Goal: Task Accomplishment & Management: Manage account settings

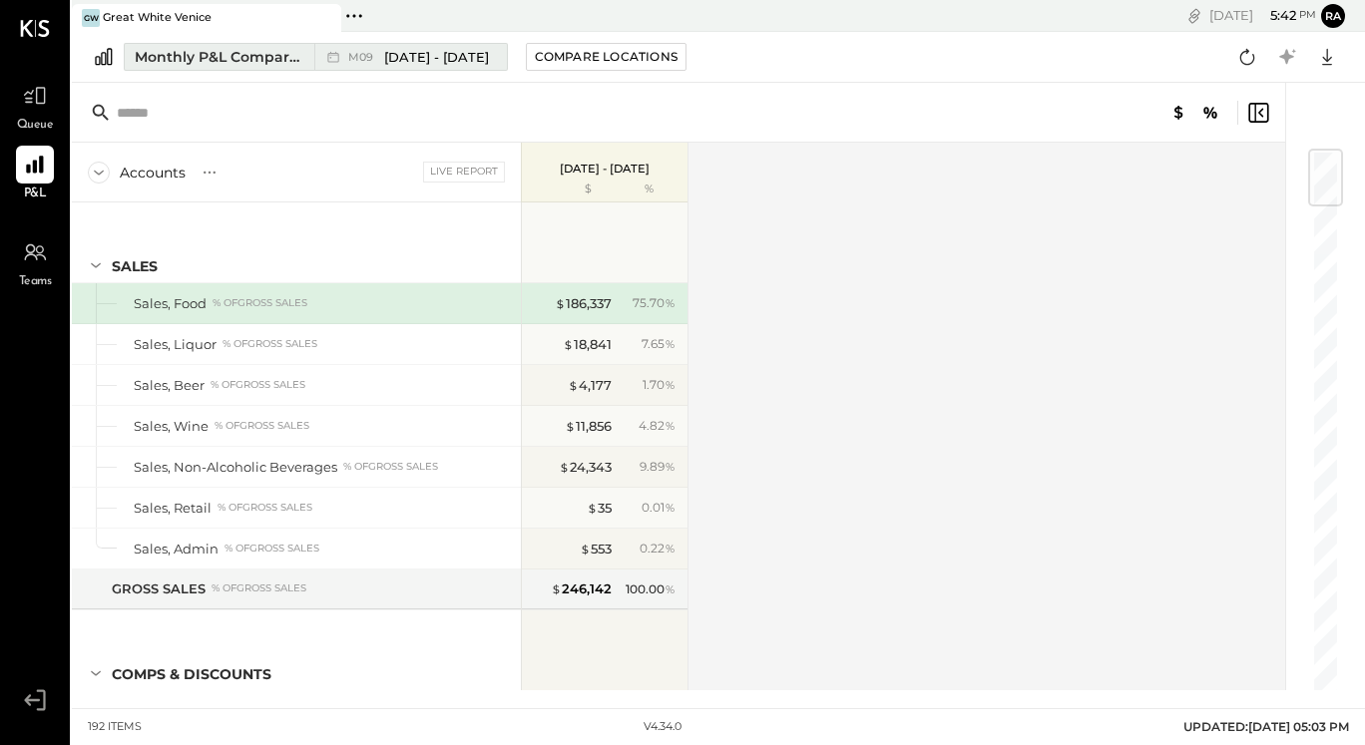
click at [410, 49] on span "[DATE] - [DATE]" at bounding box center [436, 57] width 105 height 19
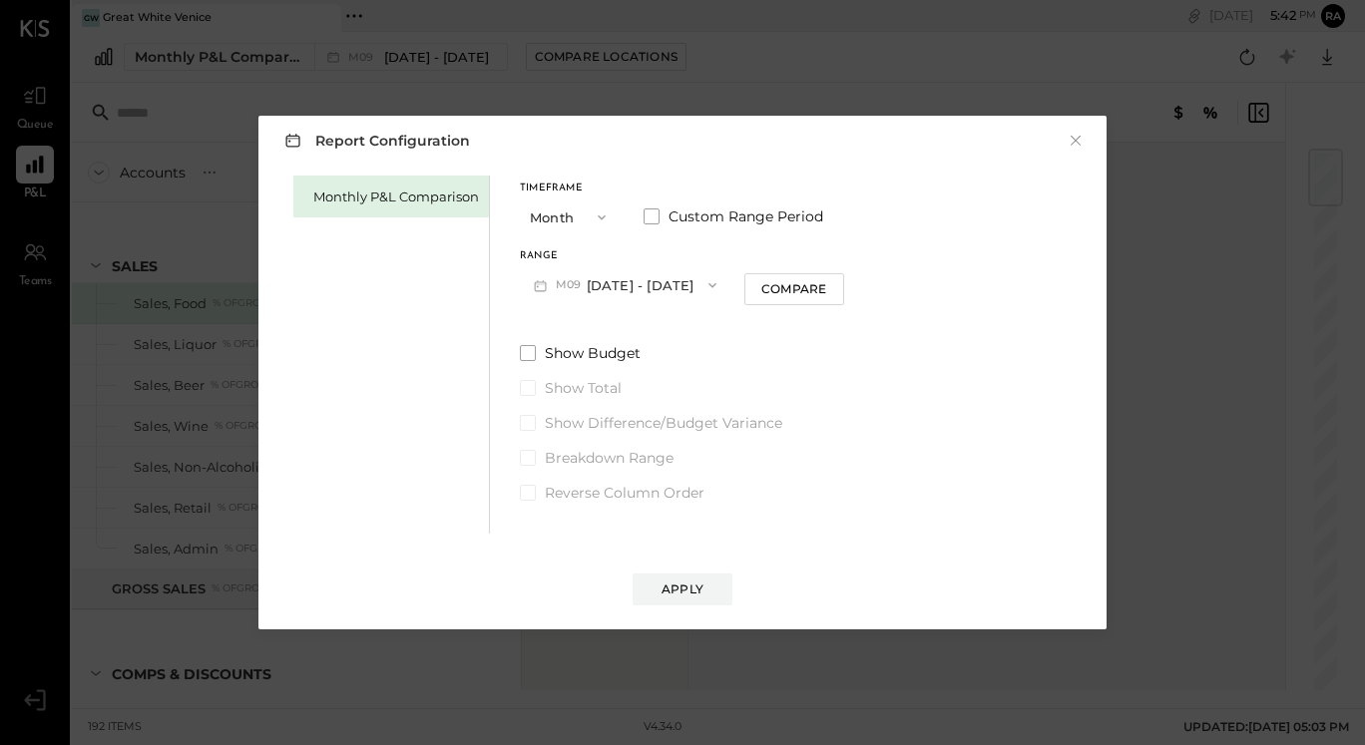
click at [648, 278] on button "M09 [DATE] - [DATE]" at bounding box center [625, 284] width 210 height 37
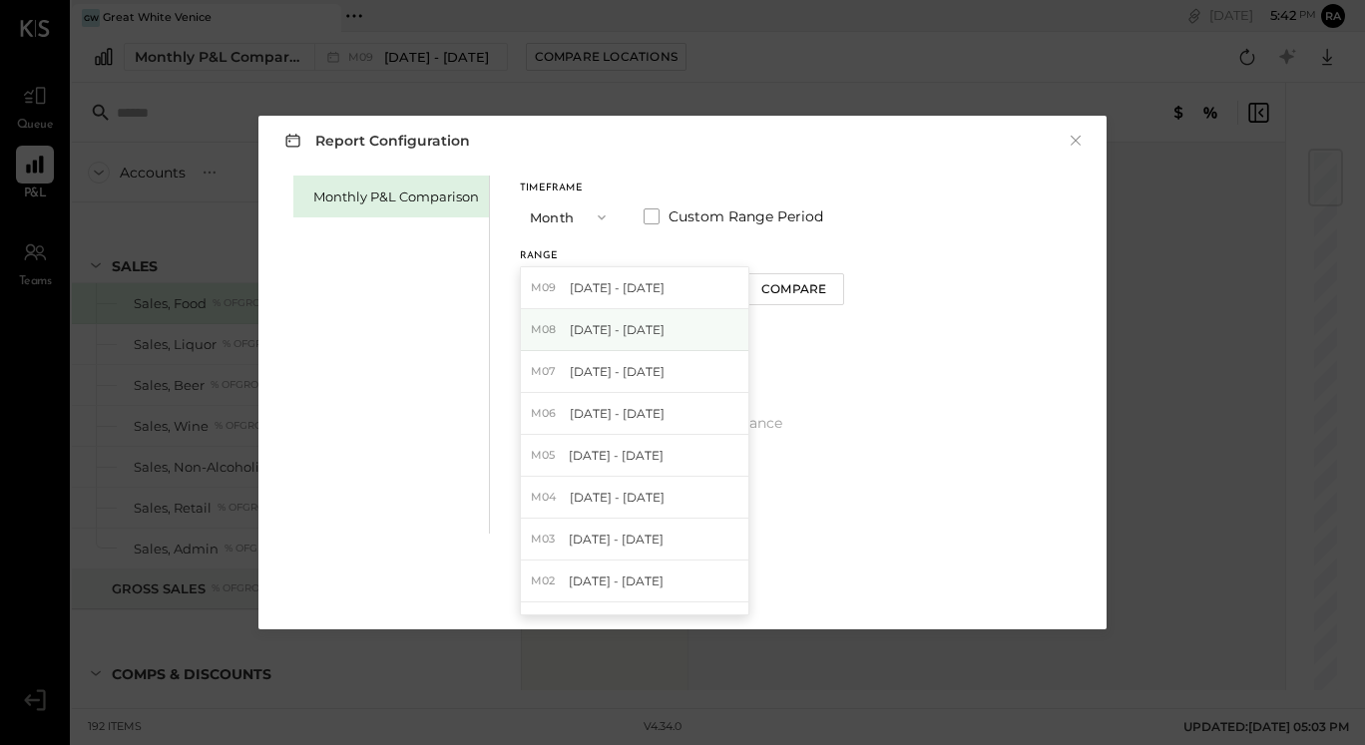
click at [596, 335] on span "[DATE] - [DATE]" at bounding box center [617, 329] width 95 height 17
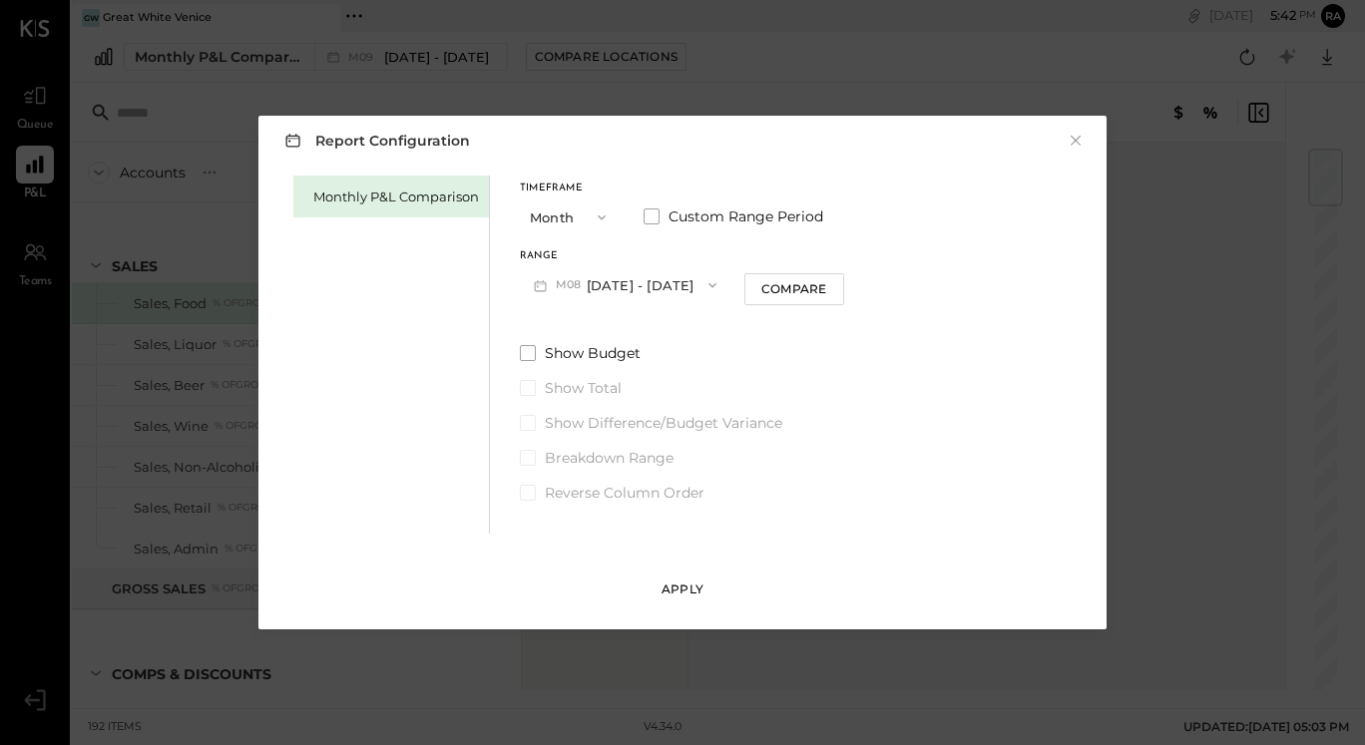
click at [663, 595] on div "Apply" at bounding box center [682, 589] width 42 height 17
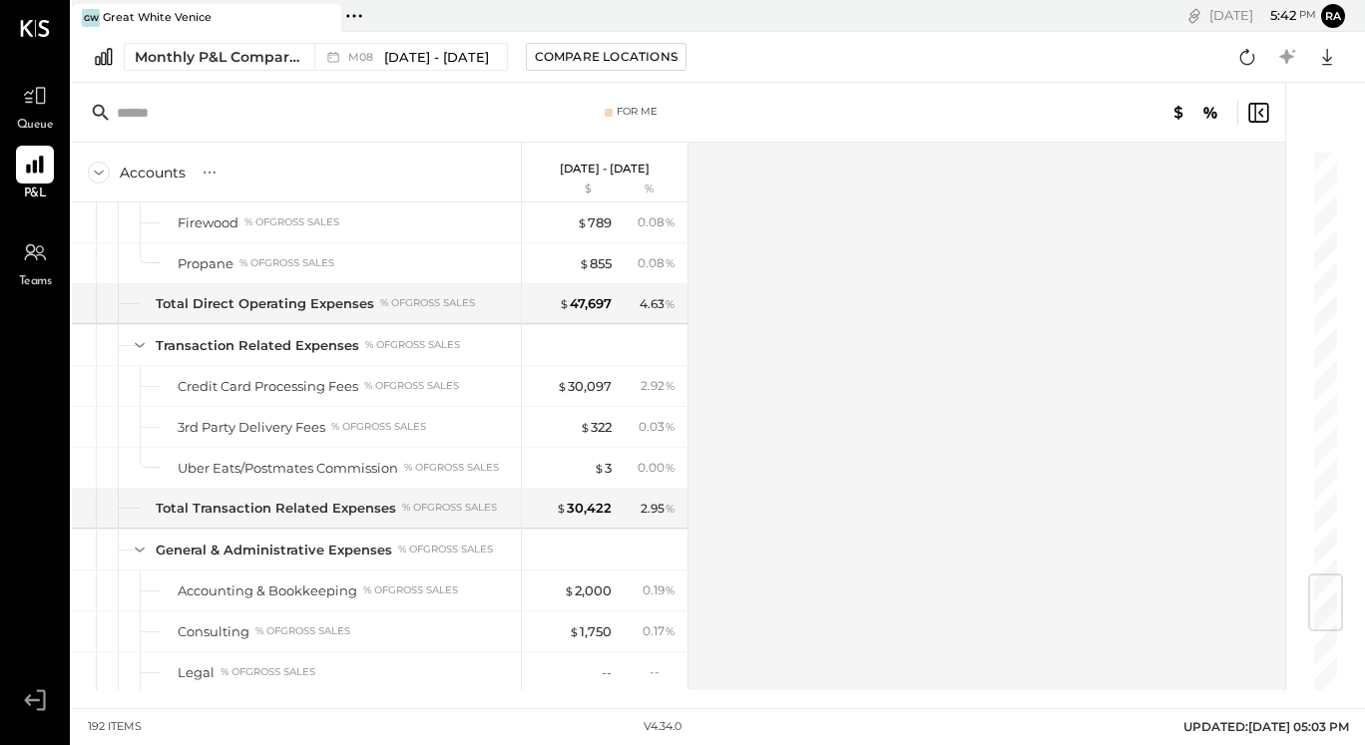
scroll to position [3589, 0]
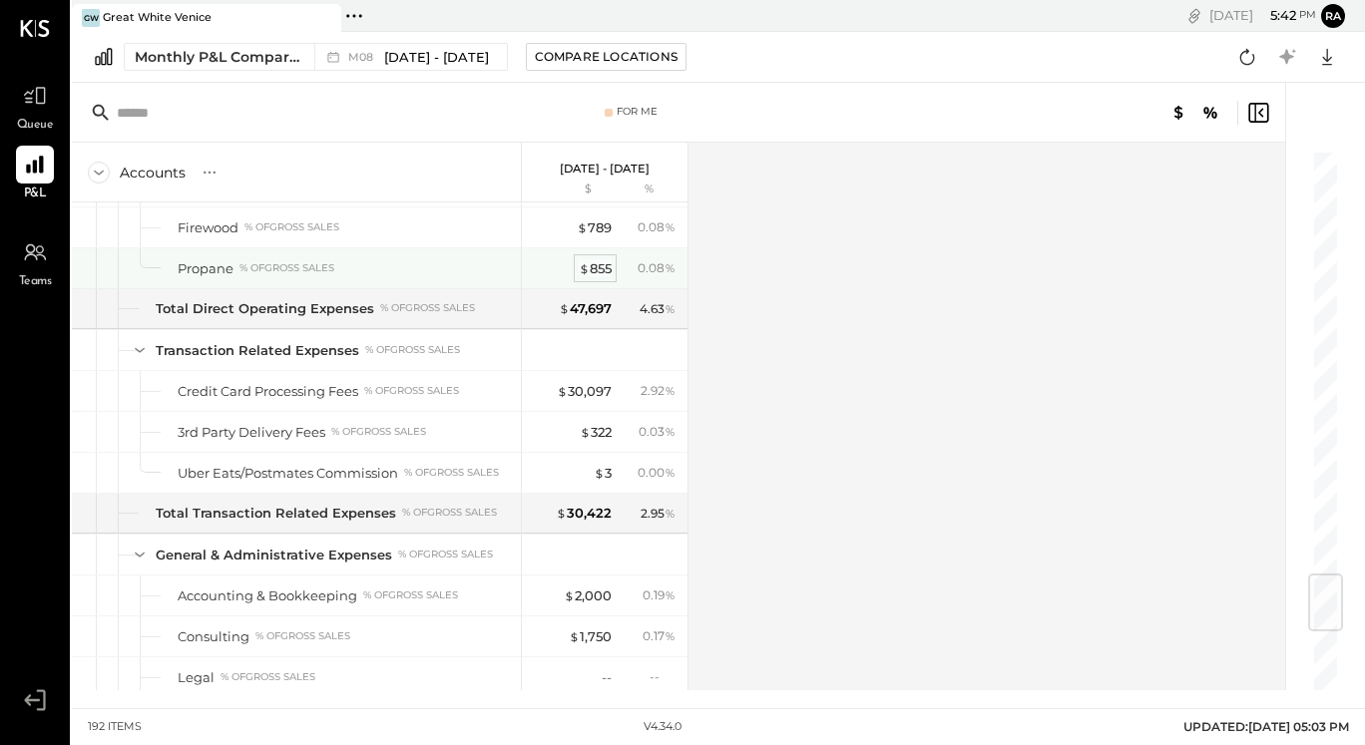
click at [603, 268] on div "$ 855" at bounding box center [595, 268] width 33 height 19
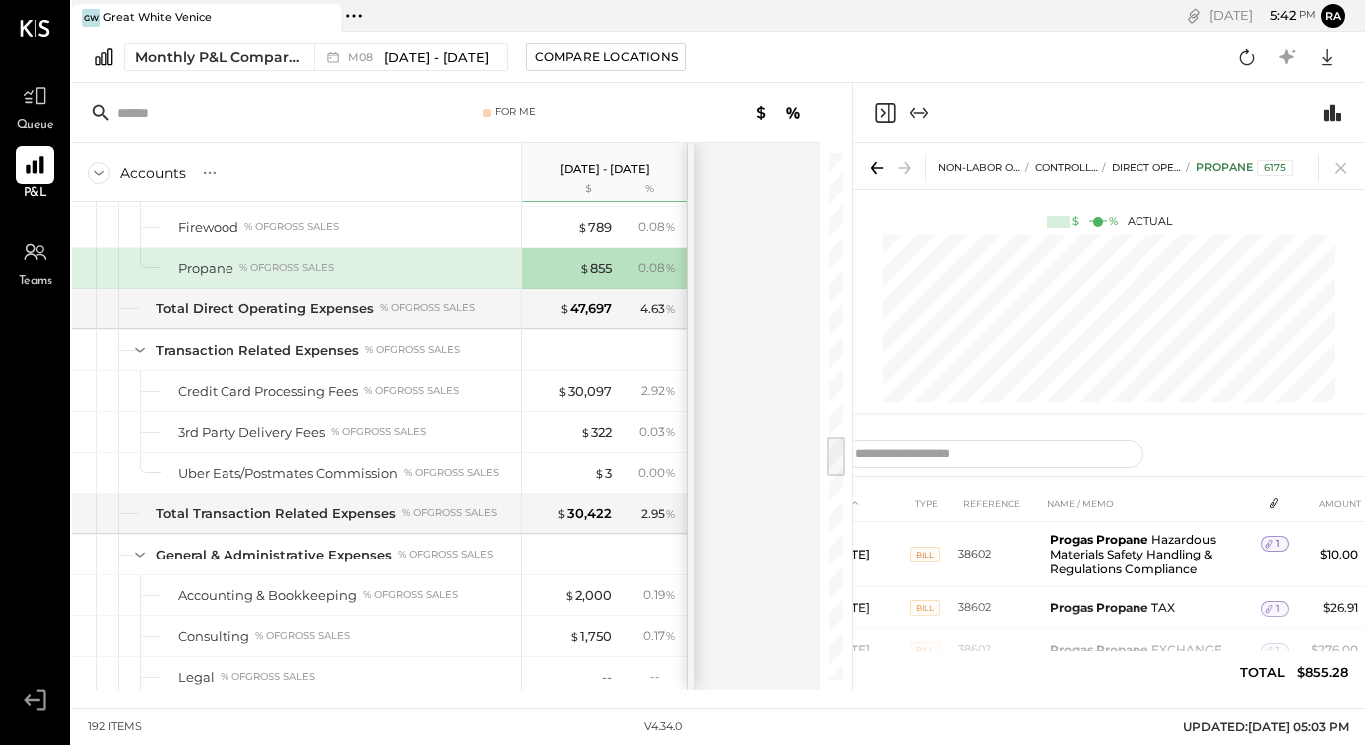
click at [918, 113] on icon "Expand panel (e)" at bounding box center [919, 113] width 24 height 24
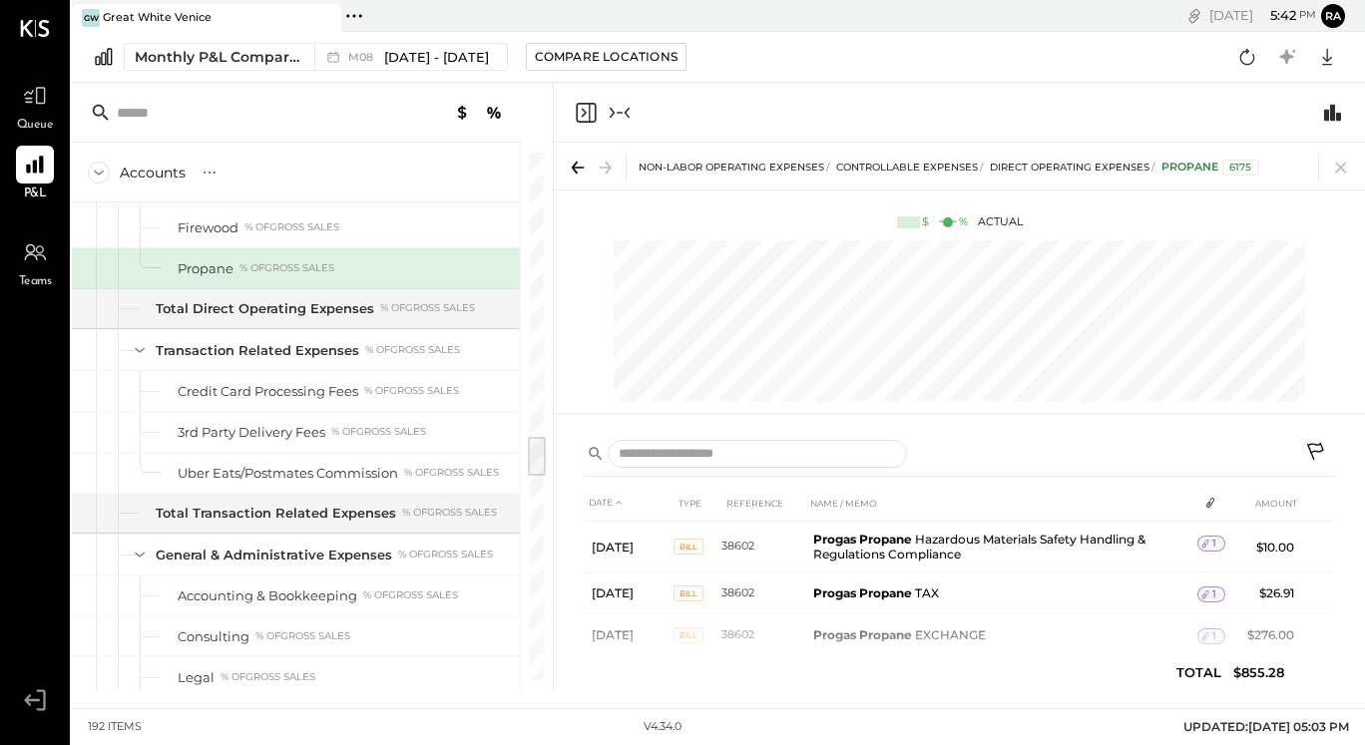
click at [1316, 452] on icon at bounding box center [1315, 451] width 17 height 17
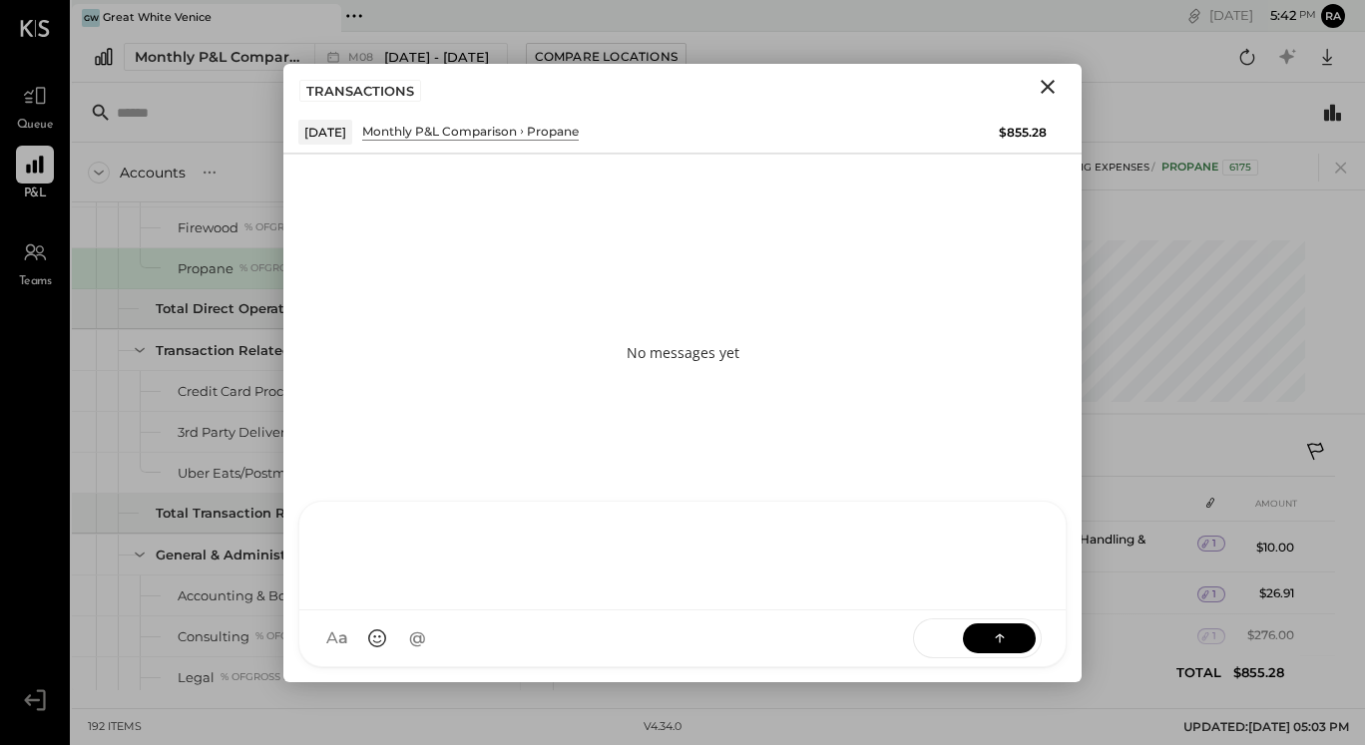
click at [735, 656] on div "R rachelr DA [PERSON_NAME] S samt CC [PERSON_NAME] S samc J jess T [PERSON_NAME…" at bounding box center [682, 584] width 768 height 167
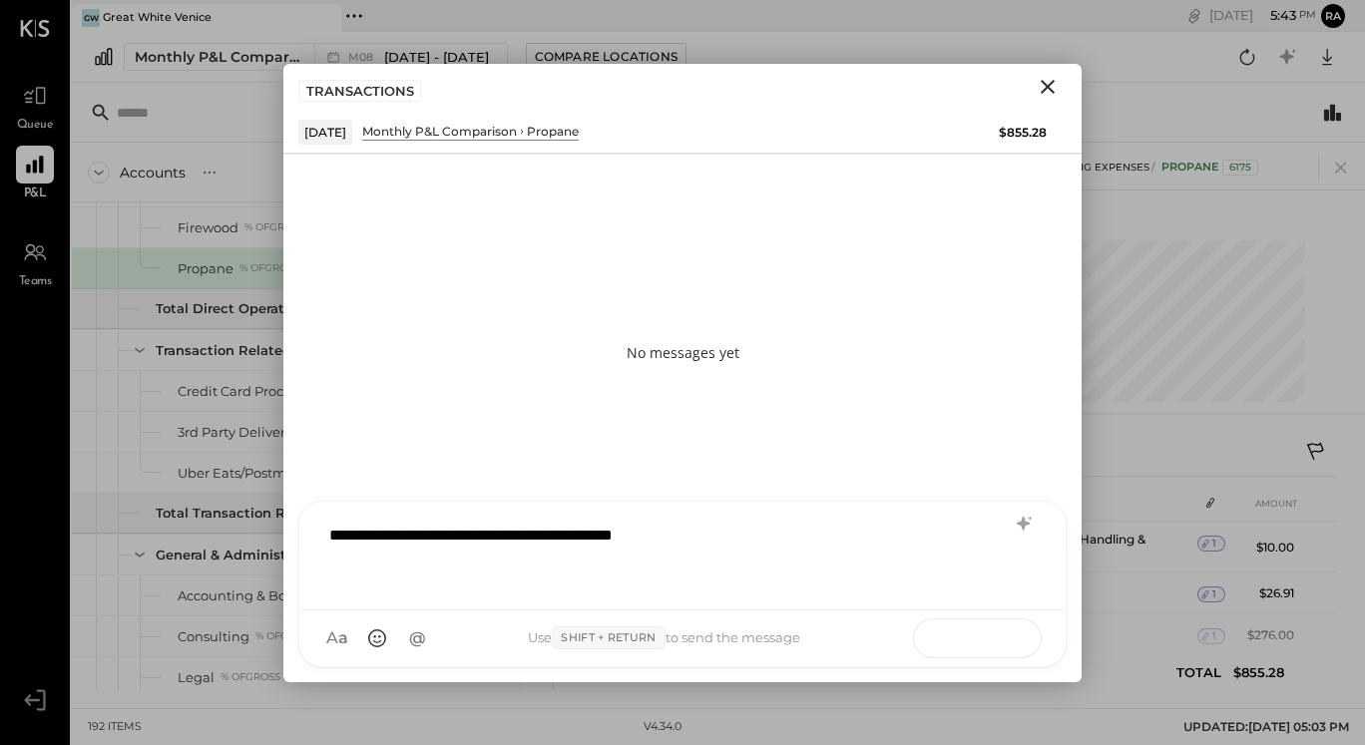
click at [1001, 644] on icon at bounding box center [1000, 637] width 20 height 20
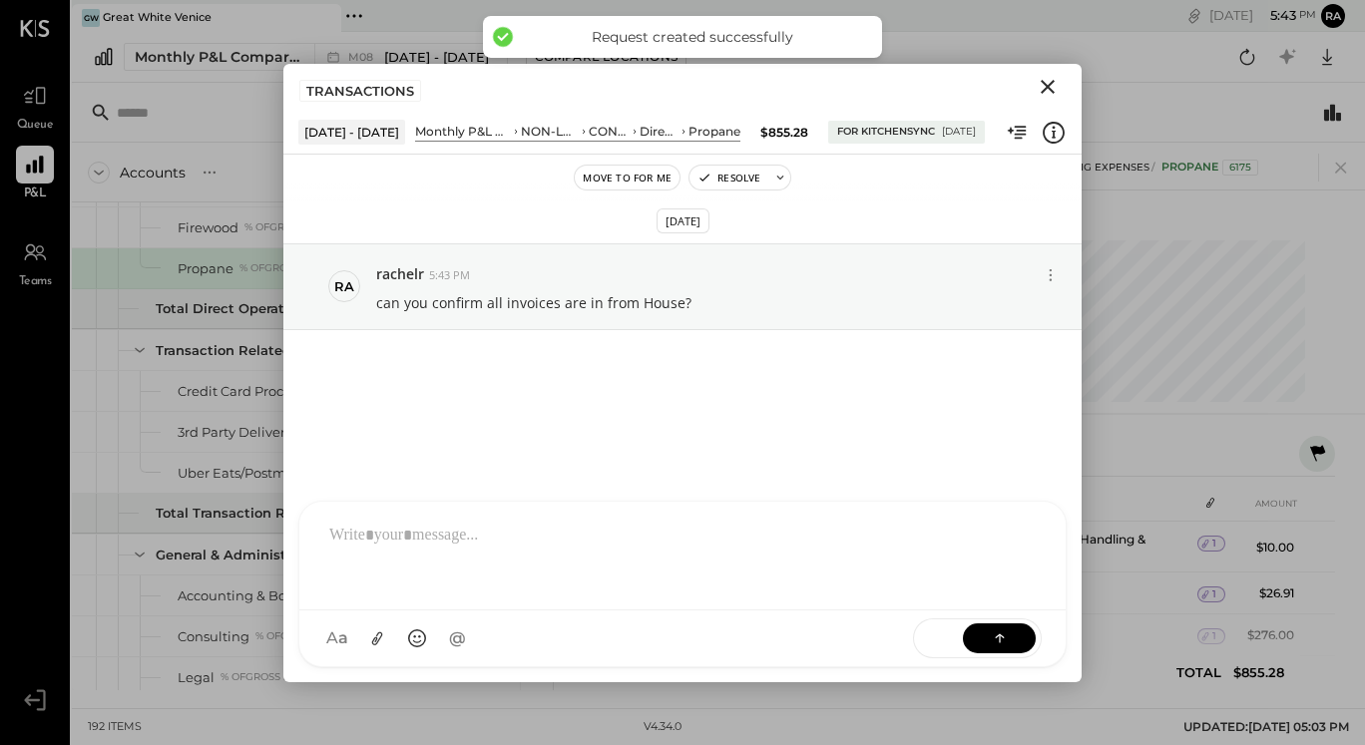
click at [1045, 88] on icon "Close" at bounding box center [1047, 87] width 14 height 14
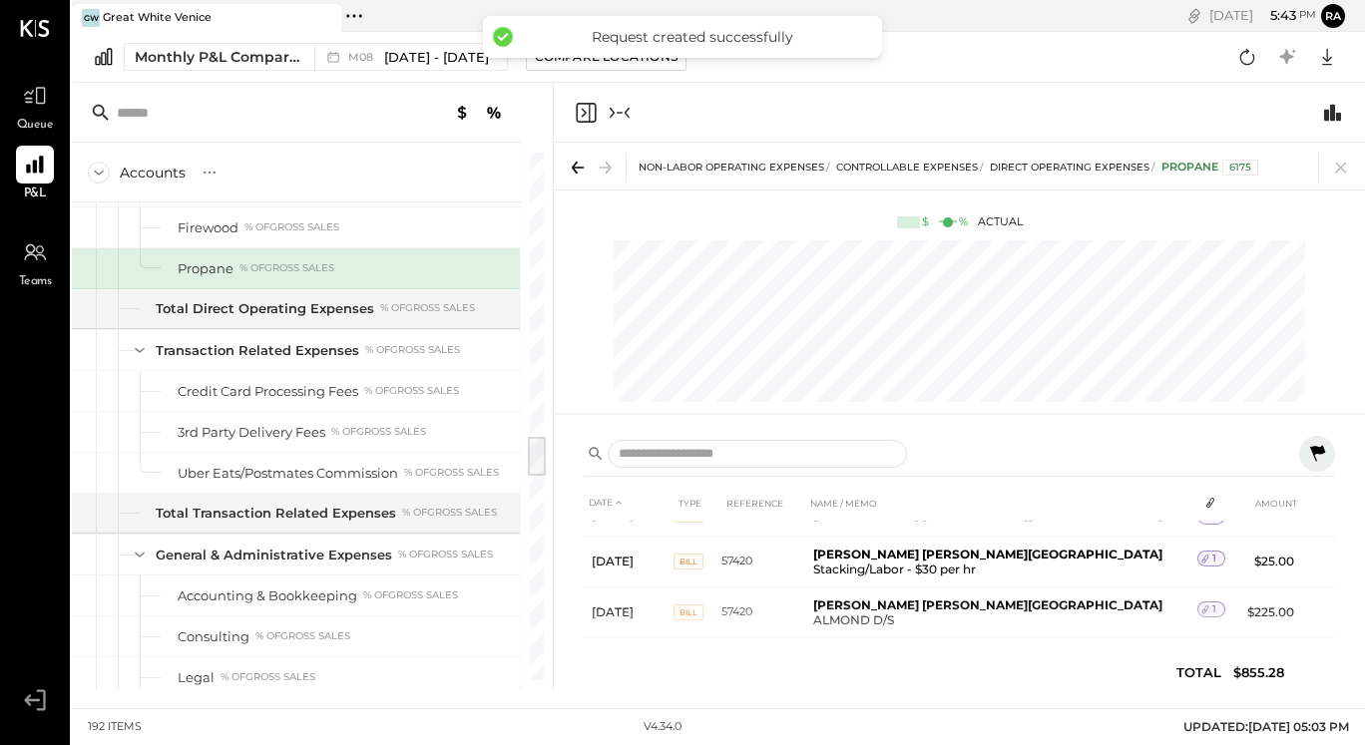
scroll to position [203, 0]
click at [607, 116] on icon "Collapse panel (e)" at bounding box center [619, 113] width 24 height 24
